Goal: Information Seeking & Learning: Learn about a topic

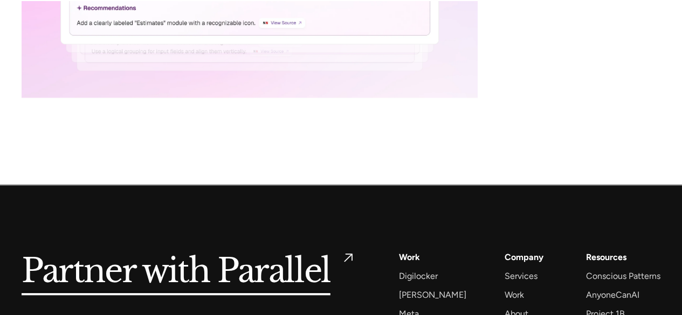
scroll to position [4601, 0]
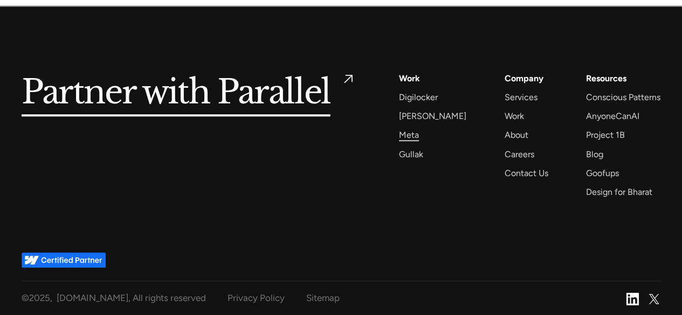
click at [408, 131] on div "Meta" at bounding box center [409, 135] width 20 height 15
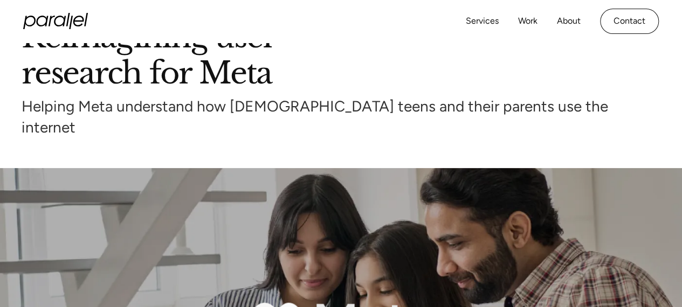
scroll to position [65, 0]
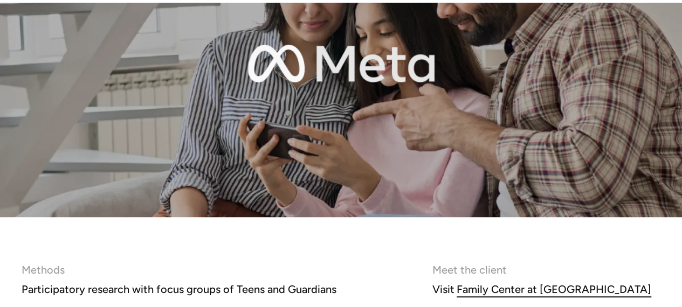
click at [343, 129] on img at bounding box center [341, 63] width 682 height 307
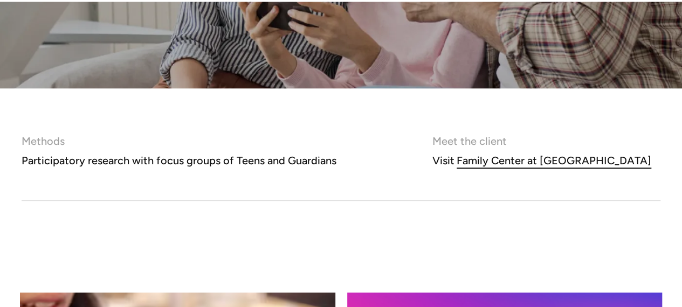
scroll to position [453, 0]
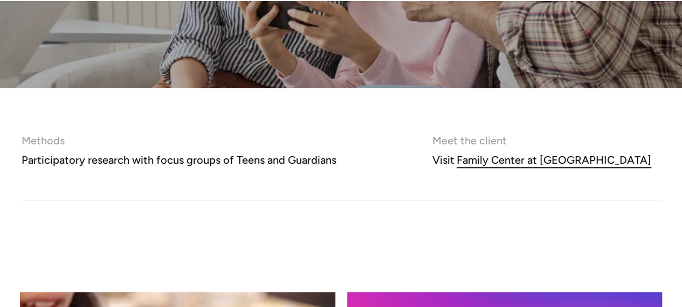
click at [197, 150] on div "Participatory research with focus groups of Teens and Guardians" at bounding box center [179, 159] width 315 height 19
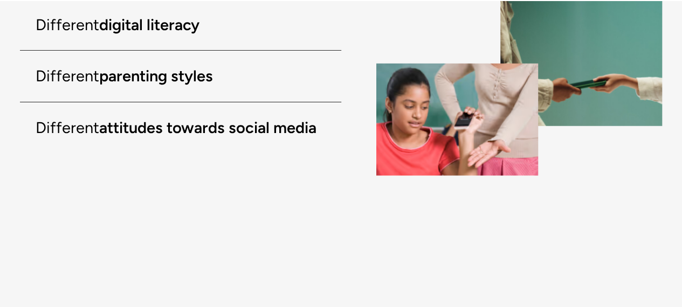
scroll to position [1618, 0]
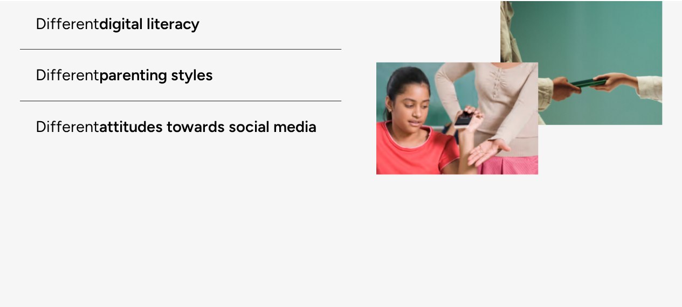
click at [198, 135] on strong "attitudes towards social media" at bounding box center [207, 126] width 217 height 19
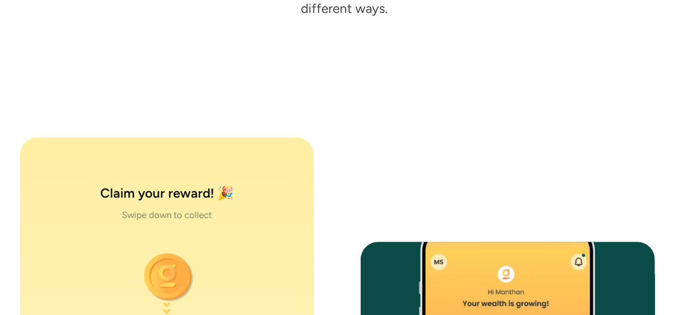
scroll to position [5113, 0]
